Goal: Information Seeking & Learning: Find specific fact

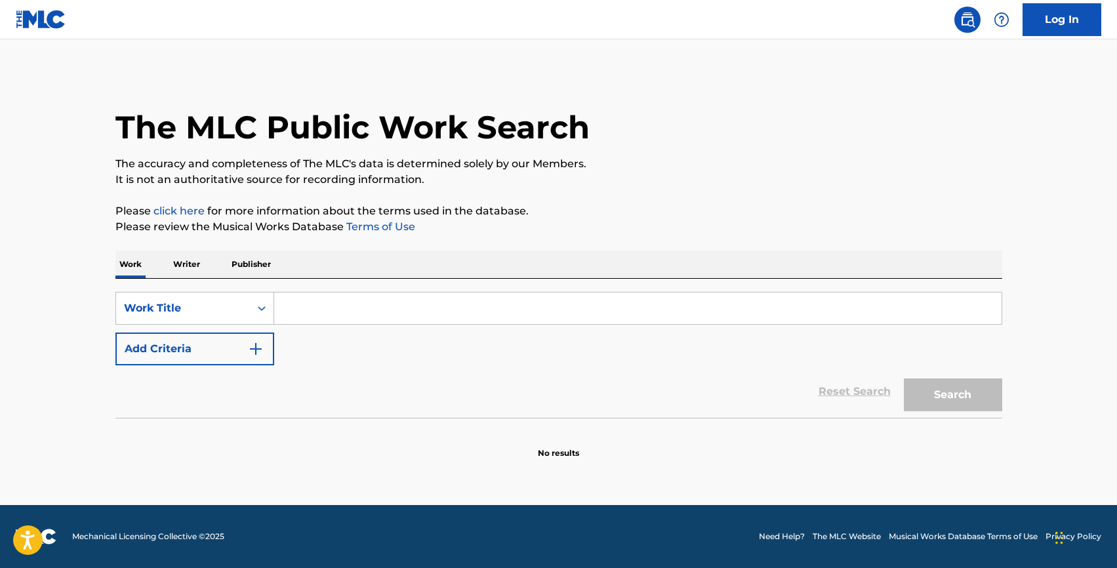
click at [186, 272] on p "Writer" at bounding box center [186, 264] width 35 height 28
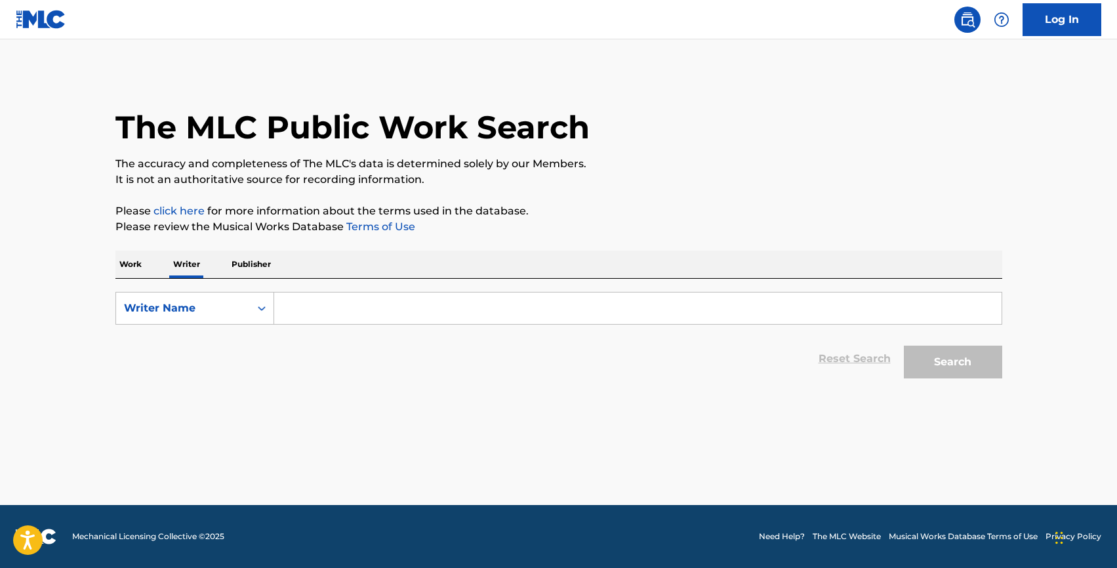
click at [135, 269] on p "Work" at bounding box center [130, 264] width 30 height 28
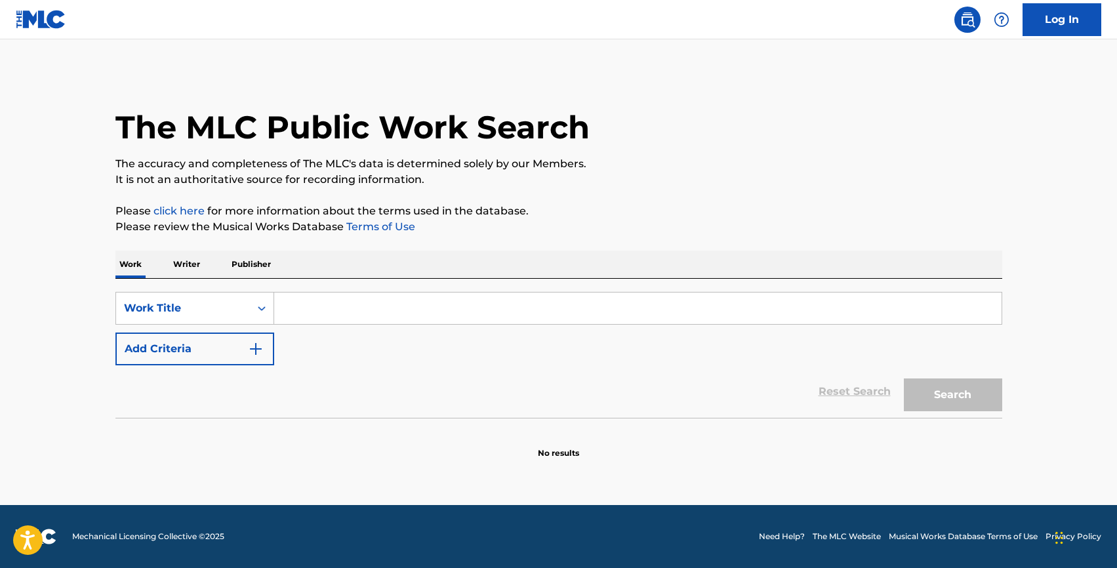
click at [303, 312] on input "Search Form" at bounding box center [637, 307] width 727 height 31
click at [291, 398] on div "Reset Search Search" at bounding box center [558, 391] width 886 height 52
click at [196, 268] on p "Writer" at bounding box center [186, 264] width 35 height 28
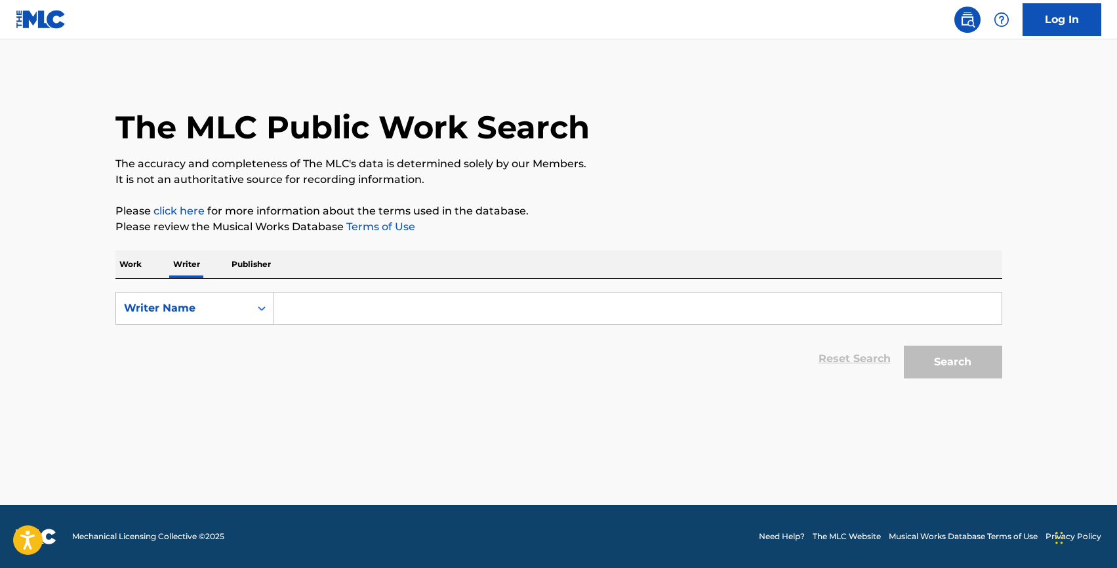
click at [339, 305] on input "Search Form" at bounding box center [637, 307] width 727 height 31
click at [174, 304] on div "Writer Name" at bounding box center [183, 308] width 118 height 16
click at [127, 249] on div "The MLC Public Work Search The accuracy and completeness of The MLC's data is d…" at bounding box center [559, 228] width 918 height 313
click at [131, 257] on p "Work" at bounding box center [130, 264] width 30 height 28
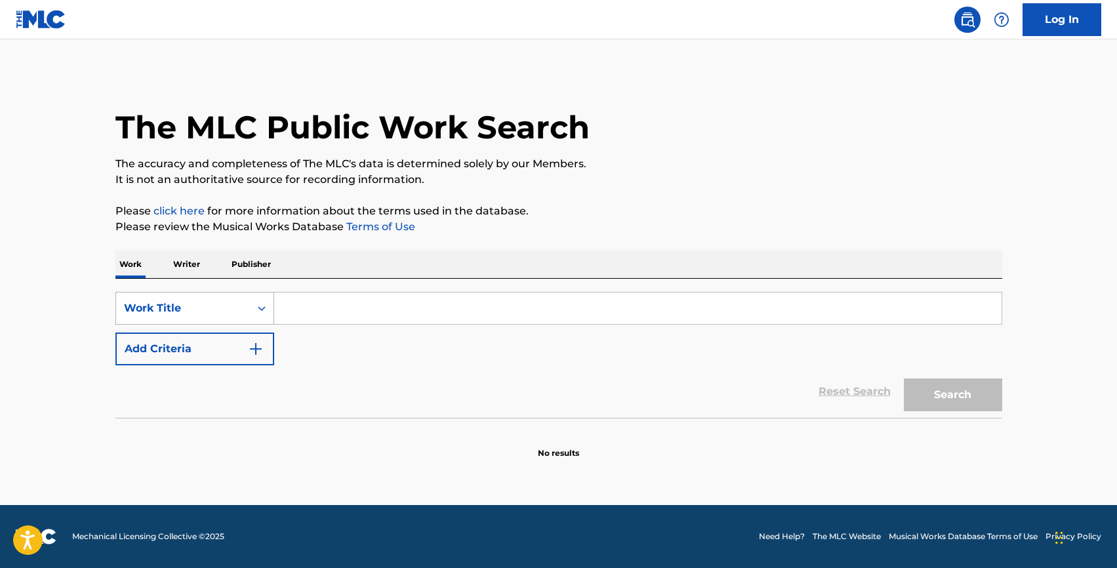
click at [176, 312] on div "Work Title" at bounding box center [183, 308] width 118 height 16
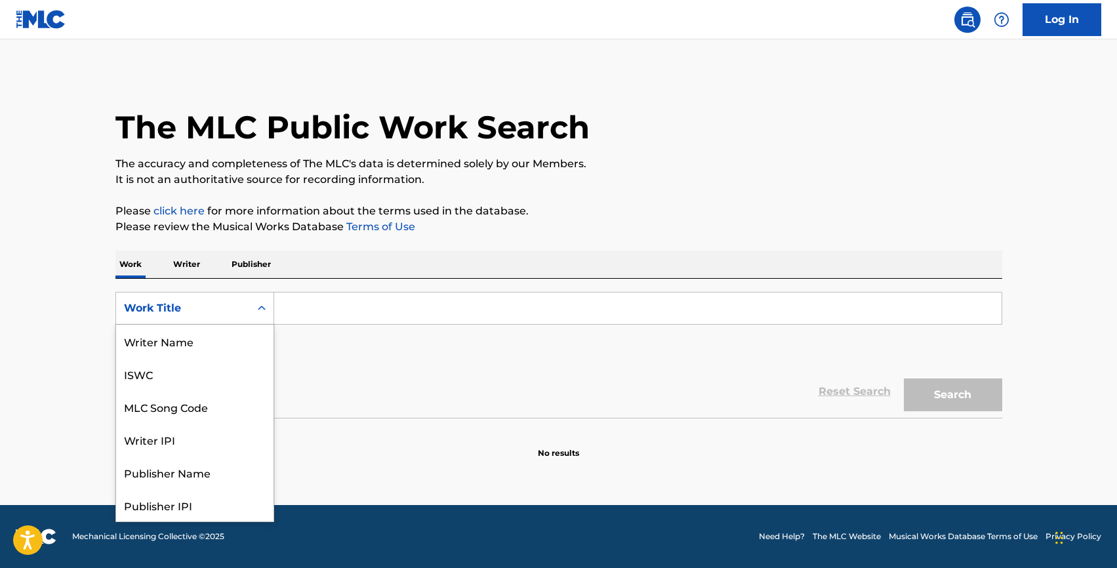
scroll to position [66, 0]
click at [187, 407] on div "Publisher Name" at bounding box center [194, 406] width 157 height 33
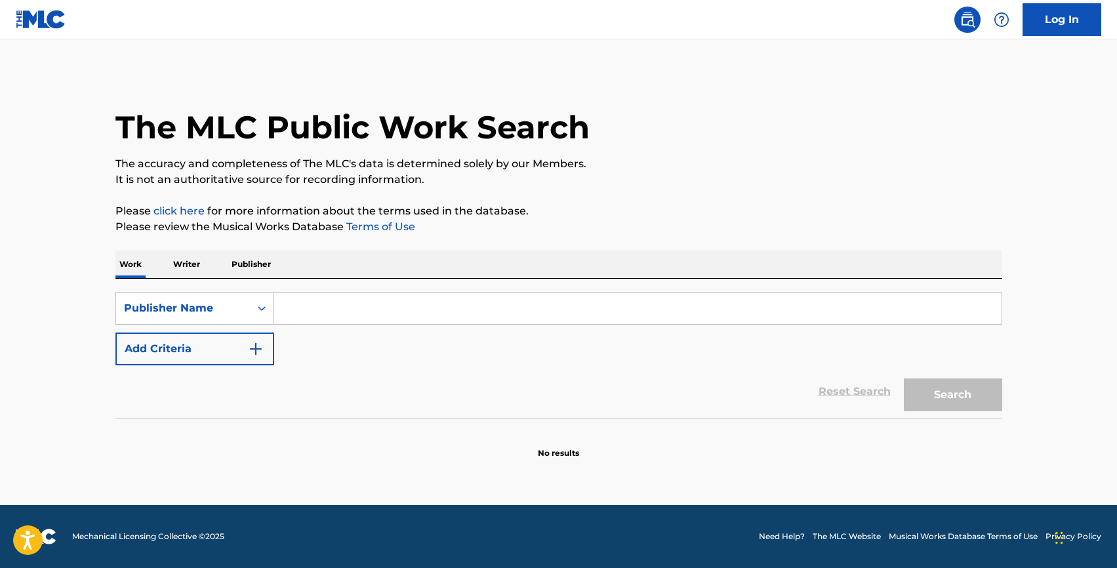
click at [291, 320] on input "Search Form" at bounding box center [637, 307] width 727 height 31
click at [904, 378] on button "Search" at bounding box center [953, 394] width 98 height 33
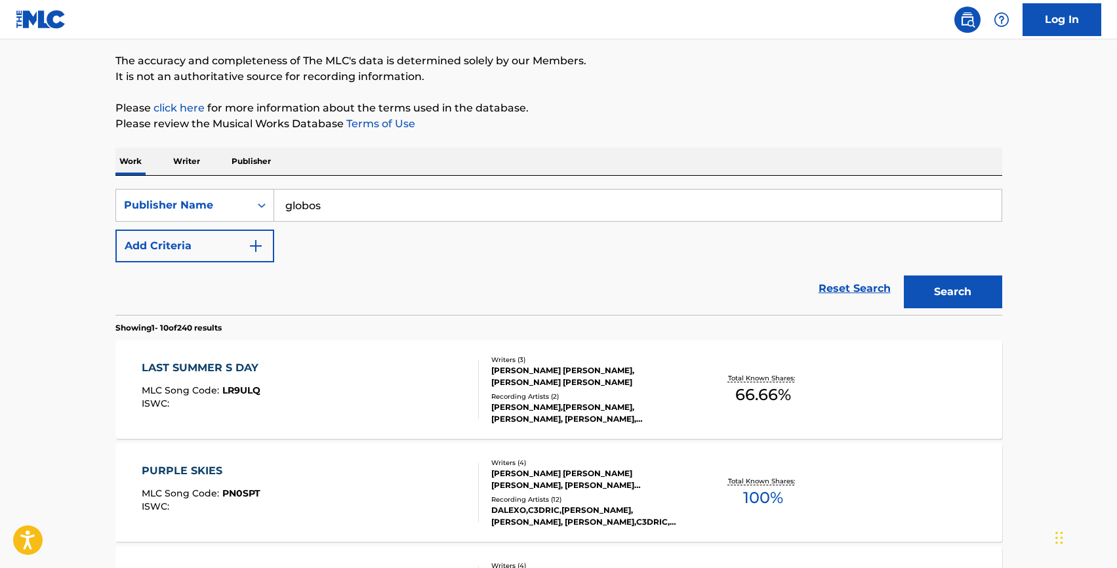
scroll to position [101, 0]
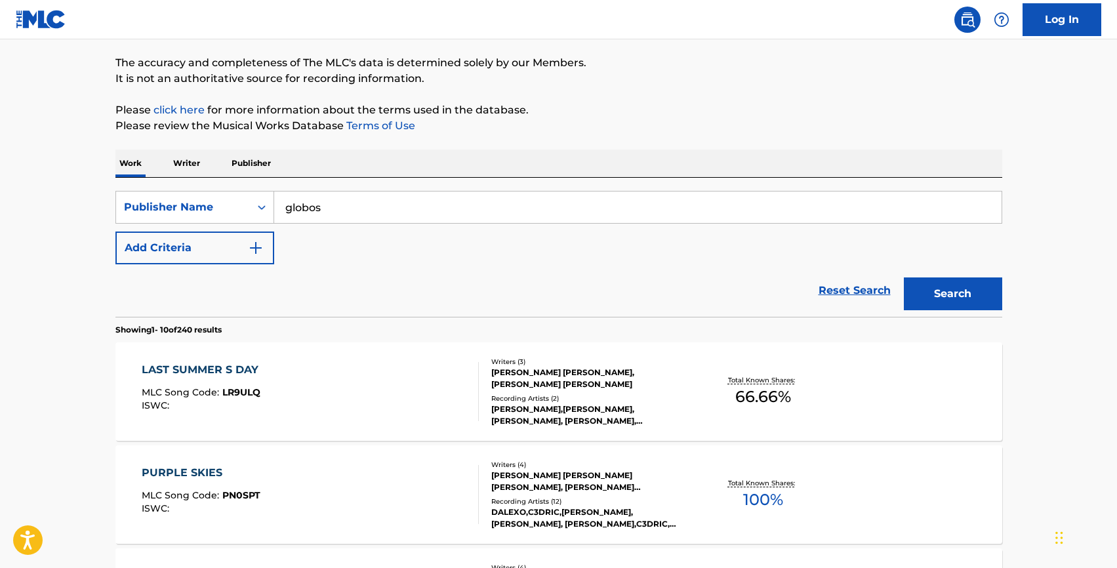
click at [349, 203] on input "globos" at bounding box center [637, 206] width 727 height 31
type input "globos management"
click at [904, 277] on button "Search" at bounding box center [953, 293] width 98 height 33
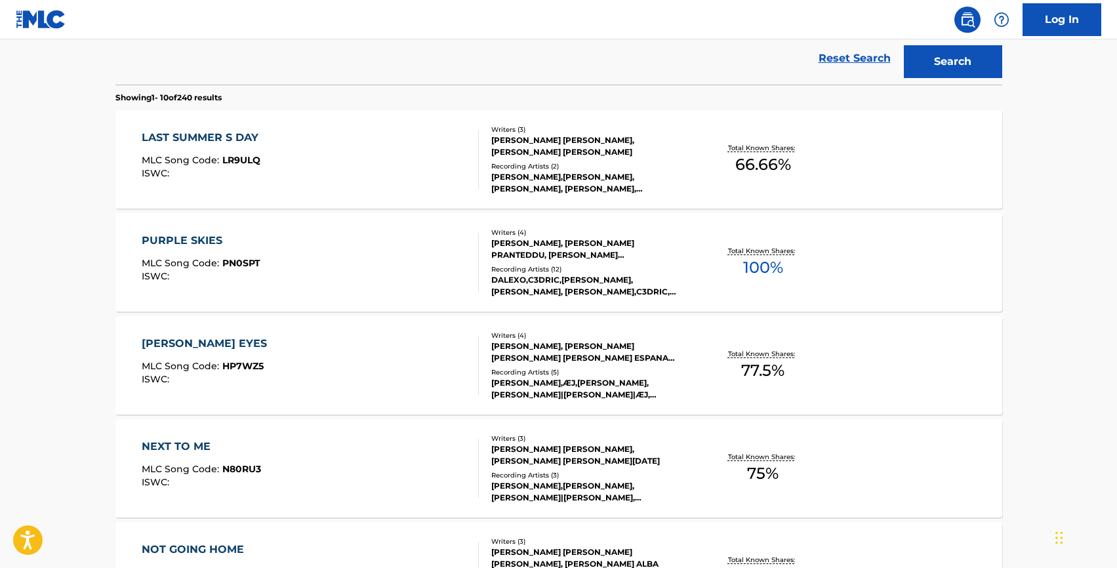
scroll to position [349, 0]
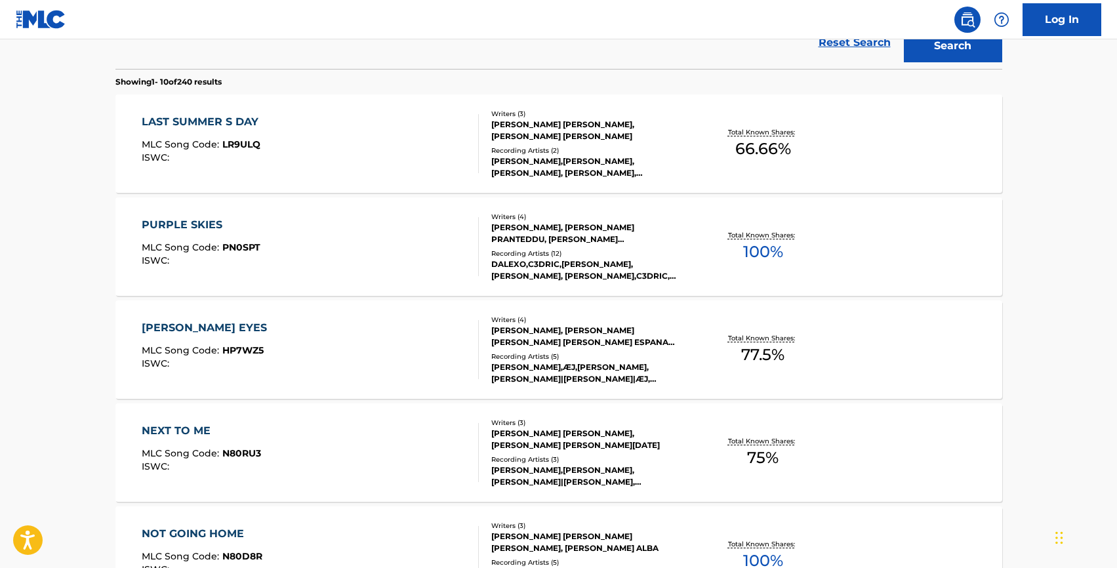
click at [169, 328] on div "[PERSON_NAME] EYES" at bounding box center [208, 328] width 132 height 16
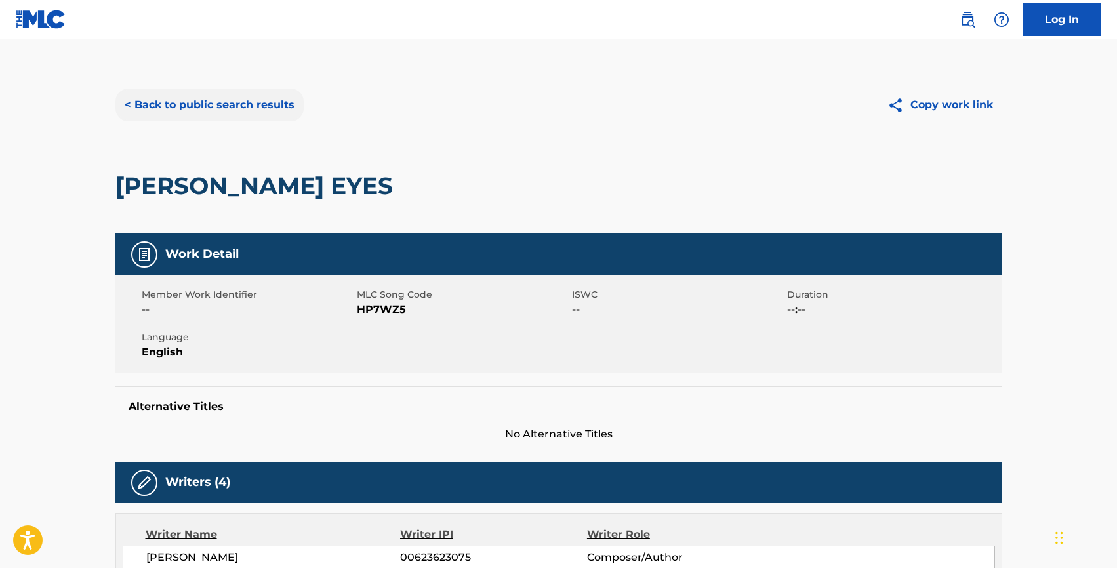
click at [181, 96] on button "< Back to public search results" at bounding box center [209, 105] width 188 height 33
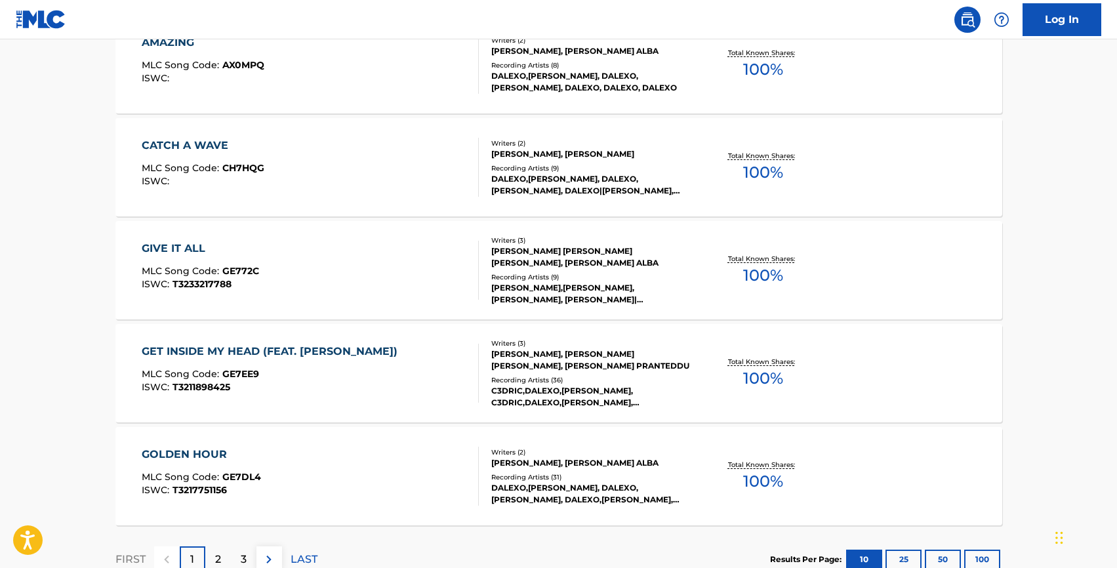
scroll to position [1037, 0]
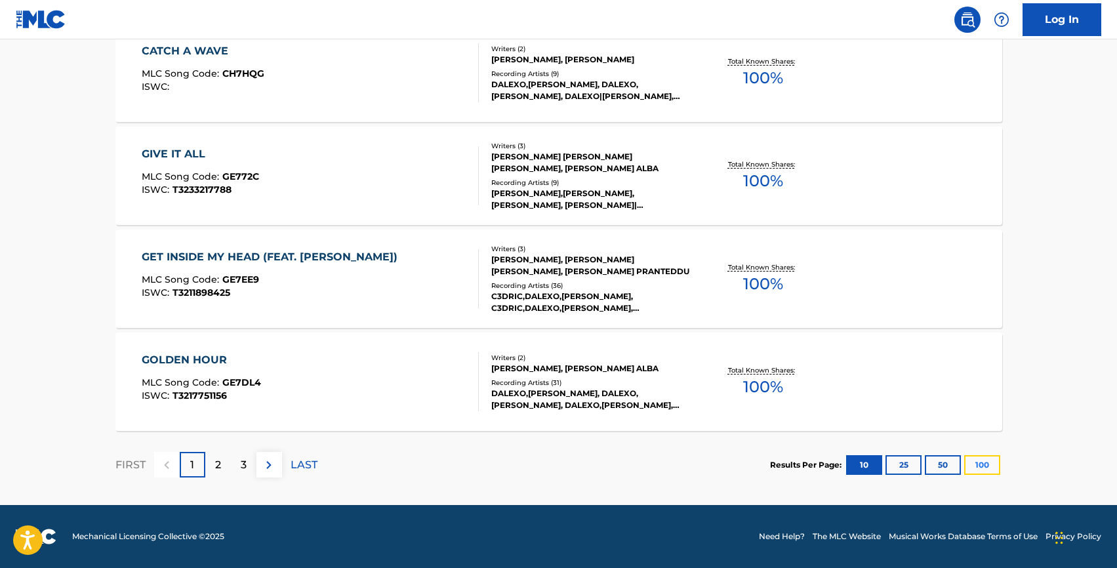
click at [991, 469] on button "100" at bounding box center [982, 465] width 36 height 20
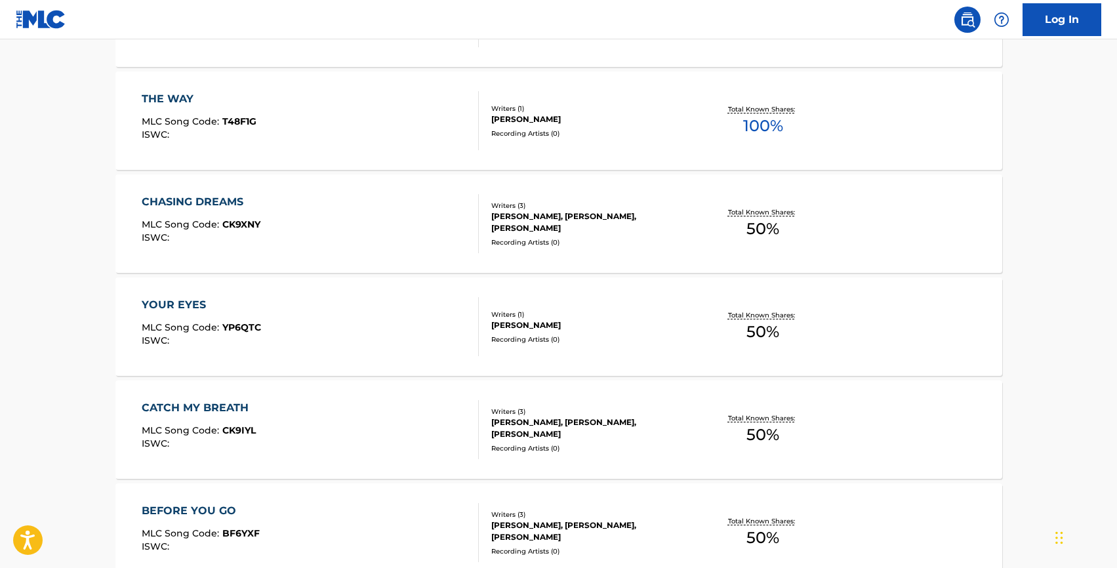
scroll to position [3073, 0]
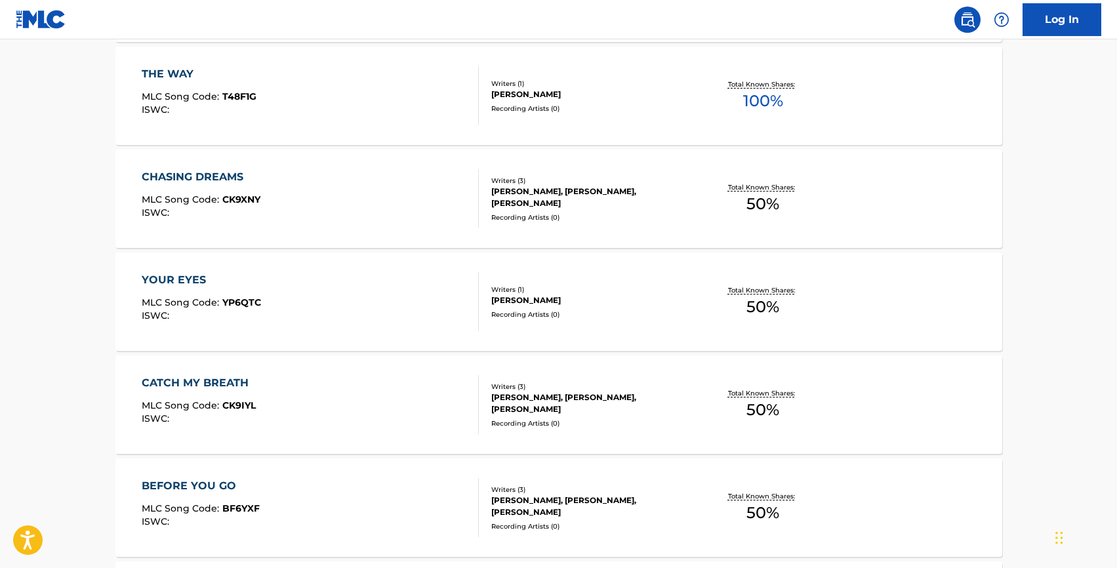
click at [218, 382] on div "CATCH MY BREATH" at bounding box center [199, 383] width 114 height 16
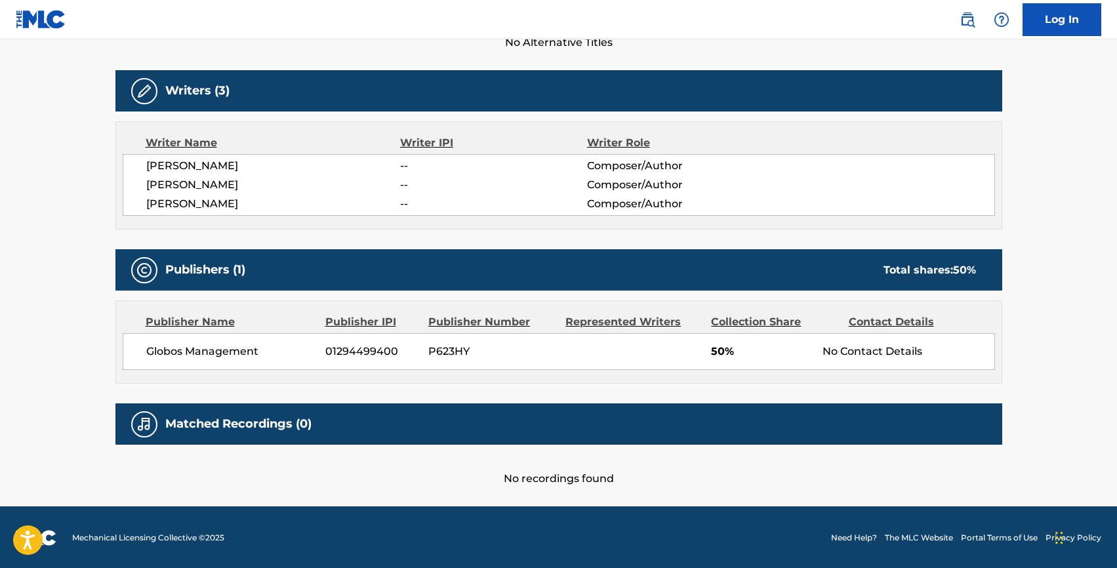
scroll to position [384, 0]
